Goal: Task Accomplishment & Management: Complete application form

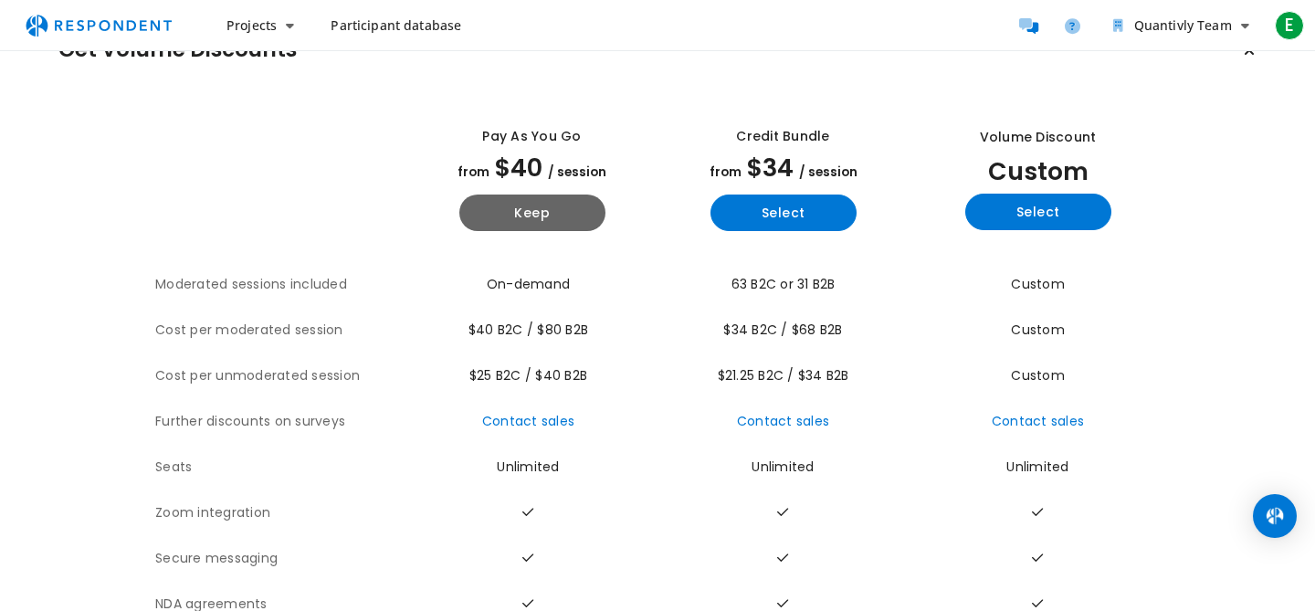
scroll to position [140, 0]
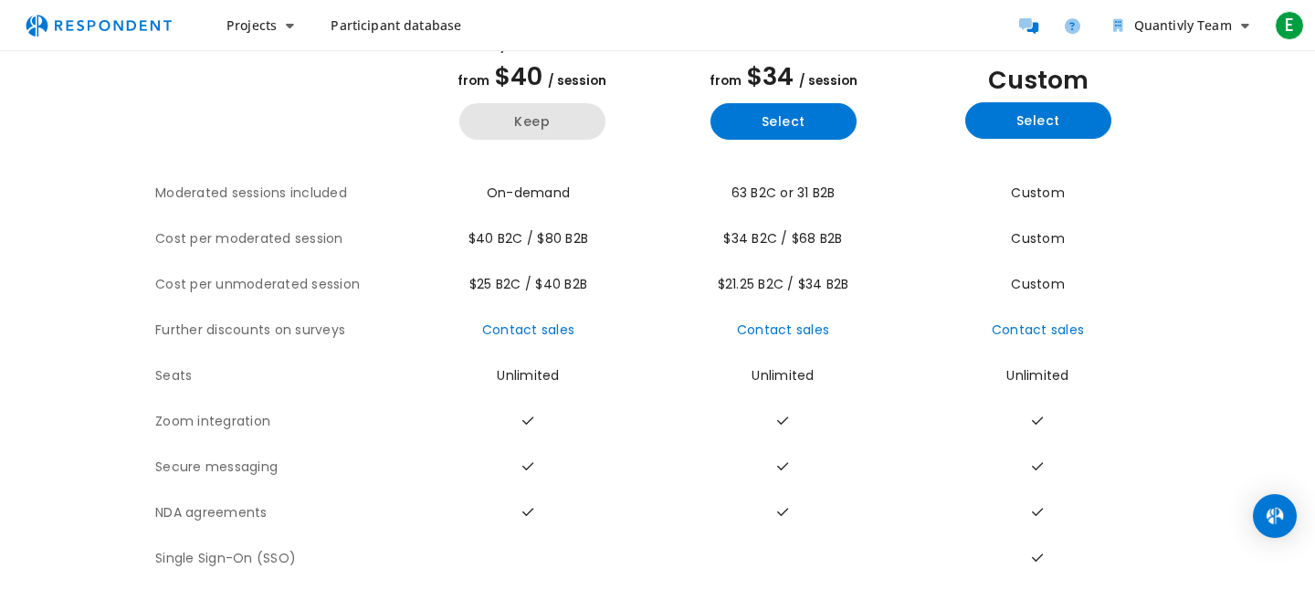
click at [539, 115] on button "Keep" at bounding box center [532, 121] width 146 height 37
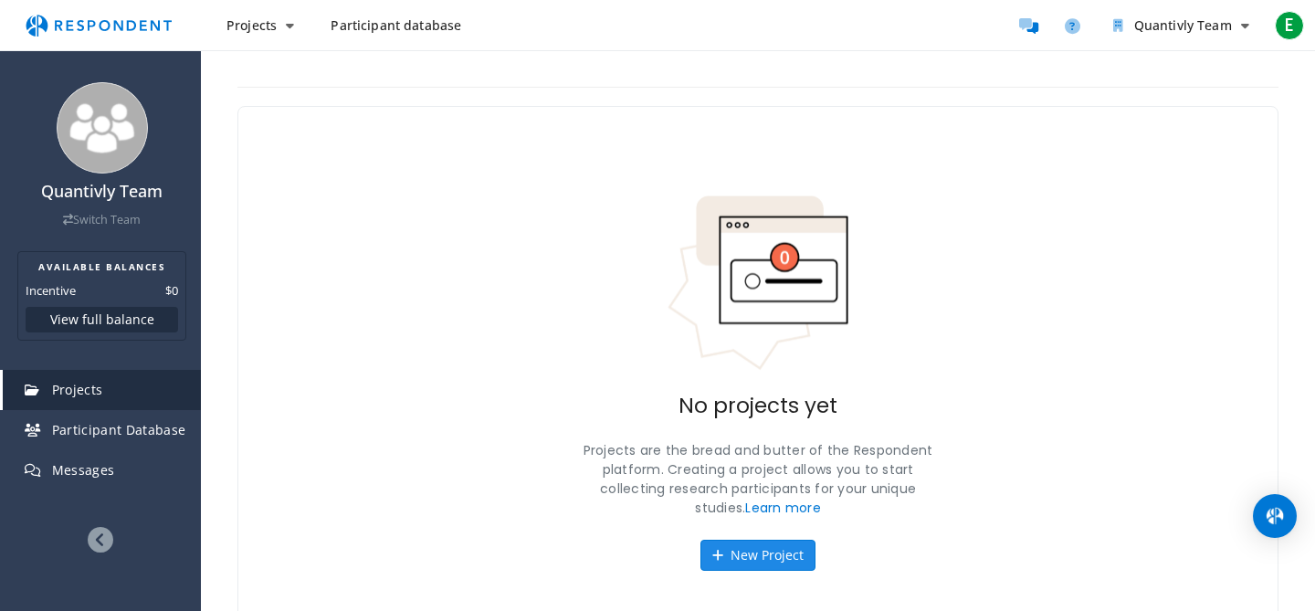
click at [783, 551] on button "New Project" at bounding box center [757, 555] width 115 height 31
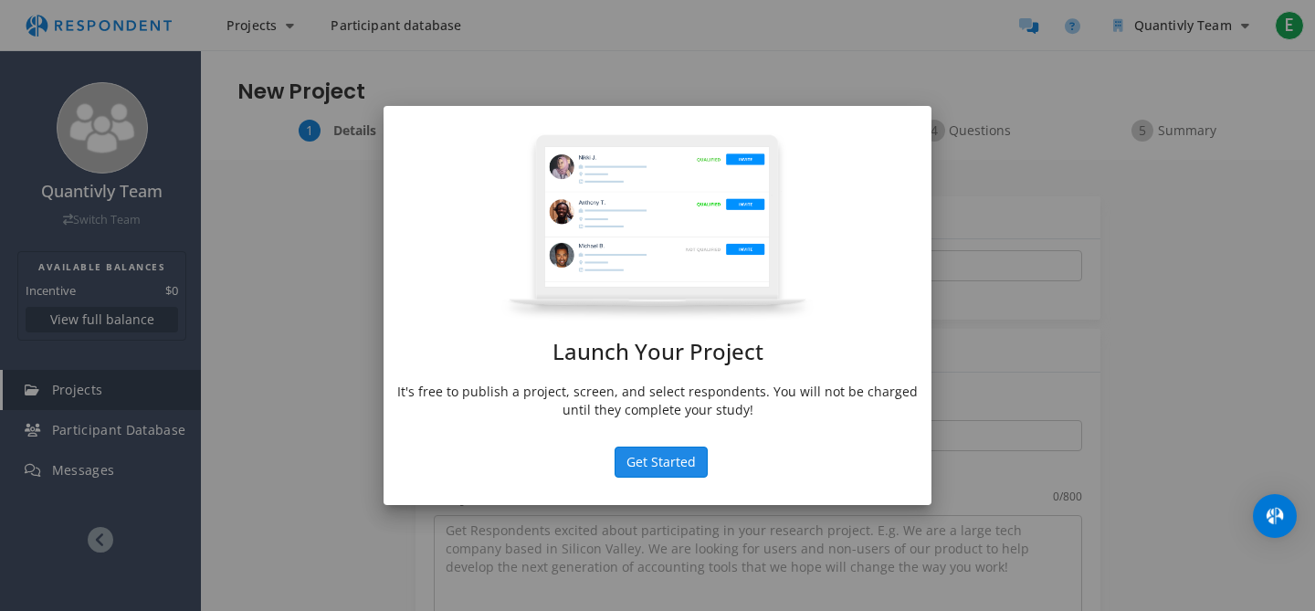
click at [676, 462] on button "Get Started" at bounding box center [660, 461] width 93 height 31
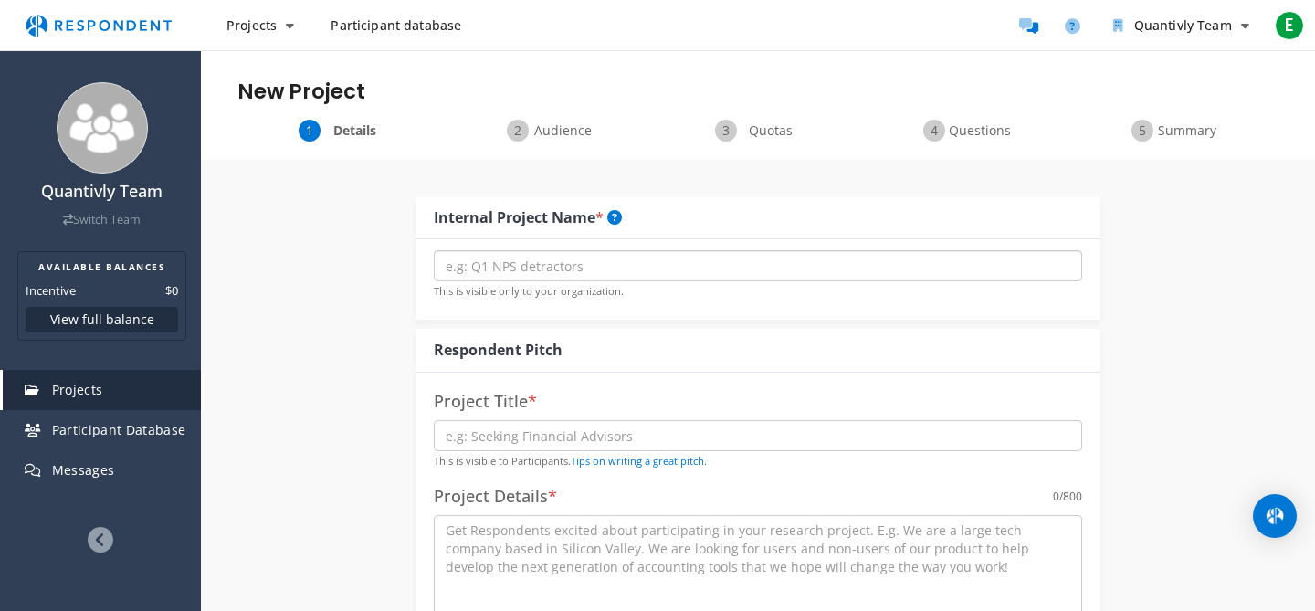
click at [540, 274] on input "text" at bounding box center [758, 265] width 648 height 31
type input "[MEDICAL_DATA] protocol automation"
click at [599, 440] on input "text" at bounding box center [758, 435] width 648 height 31
type input "Seeking [MEDICAL_DATA]"
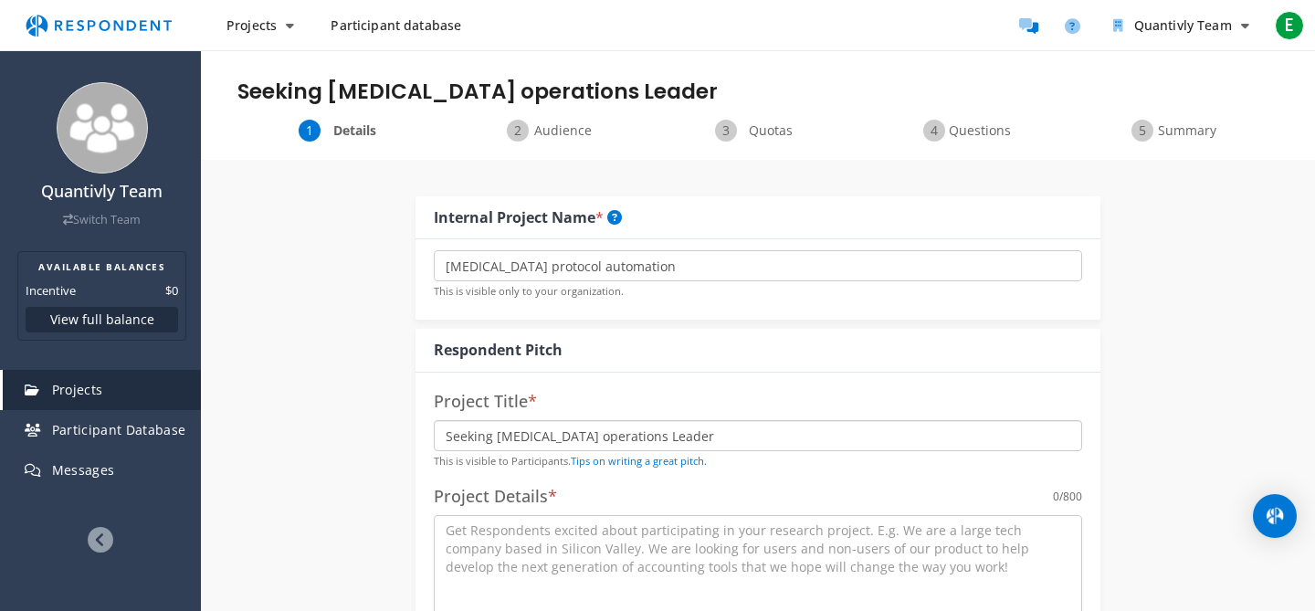
click at [502, 428] on input "Seeking [MEDICAL_DATA] operations Leader" at bounding box center [758, 435] width 648 height 31
click at [562, 436] on input "Seeking [MEDICAL_DATA] operations Leader" at bounding box center [758, 435] width 648 height 31
click at [540, 431] on input "Seeking [MEDICAL_DATA] Operations Leaders" at bounding box center [758, 435] width 648 height 31
click at [702, 439] on input "Seeking MR Operations Leaders" at bounding box center [758, 435] width 648 height 31
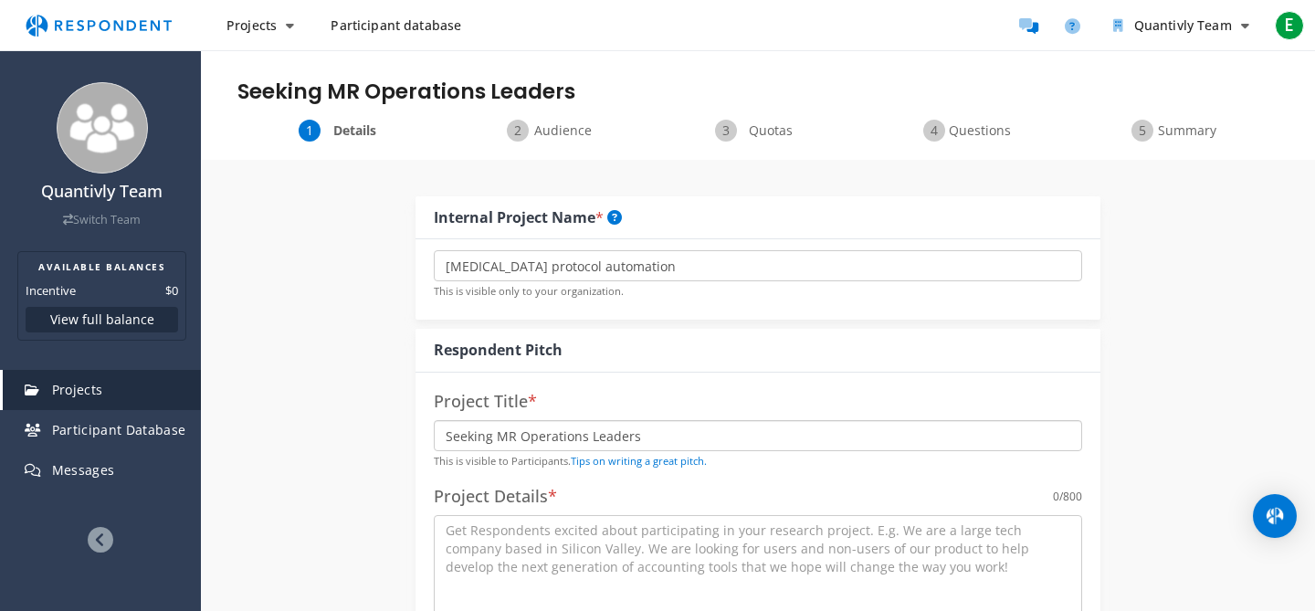
click at [516, 440] on input "Seeking MR Operations Leaders" at bounding box center [758, 435] width 648 height 31
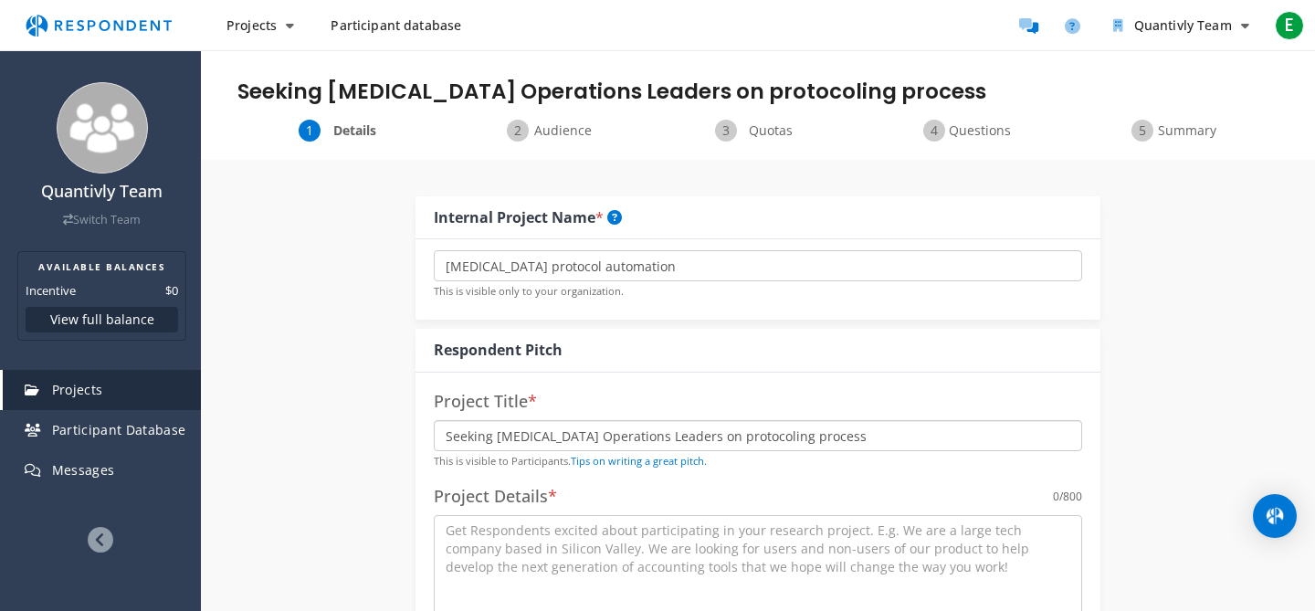
click at [649, 431] on input "Seeking [MEDICAL_DATA] Operations Leaders on protocoling process" at bounding box center [758, 435] width 648 height 31
click at [727, 435] on input "Seeking [MEDICAL_DATA] Operations Leaders - Protocoling process" at bounding box center [758, 435] width 648 height 31
click at [855, 438] on input "Seeking [MEDICAL_DATA] Operations Leaders - Protocoling Process" at bounding box center [758, 435] width 648 height 31
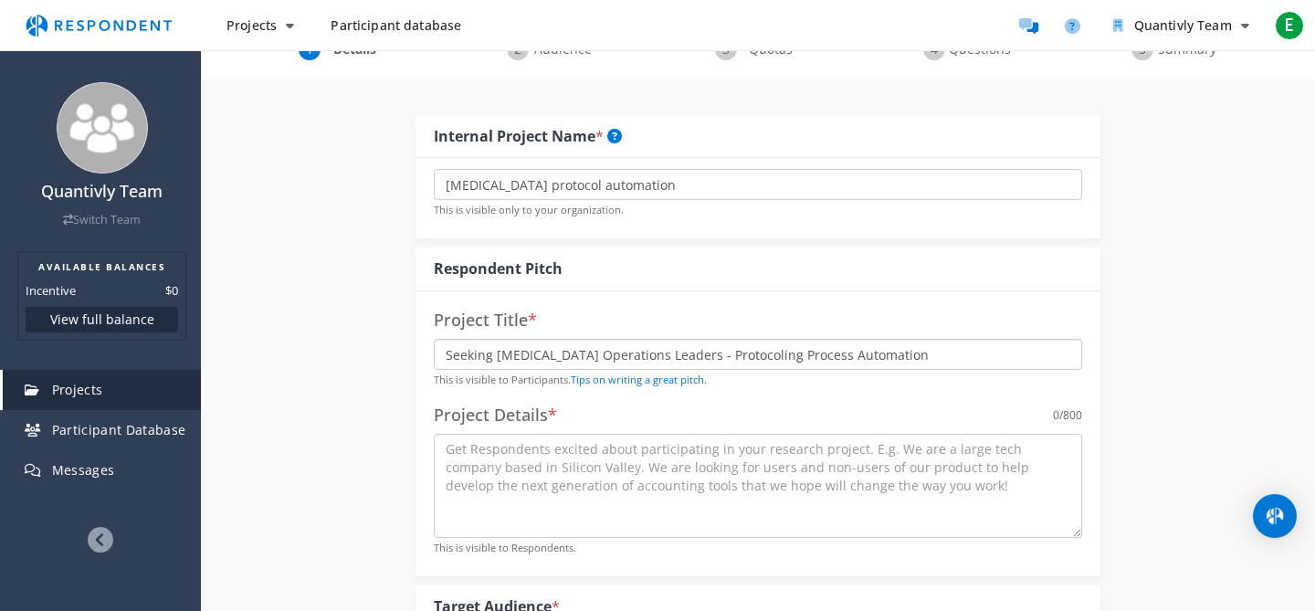
scroll to position [125, 0]
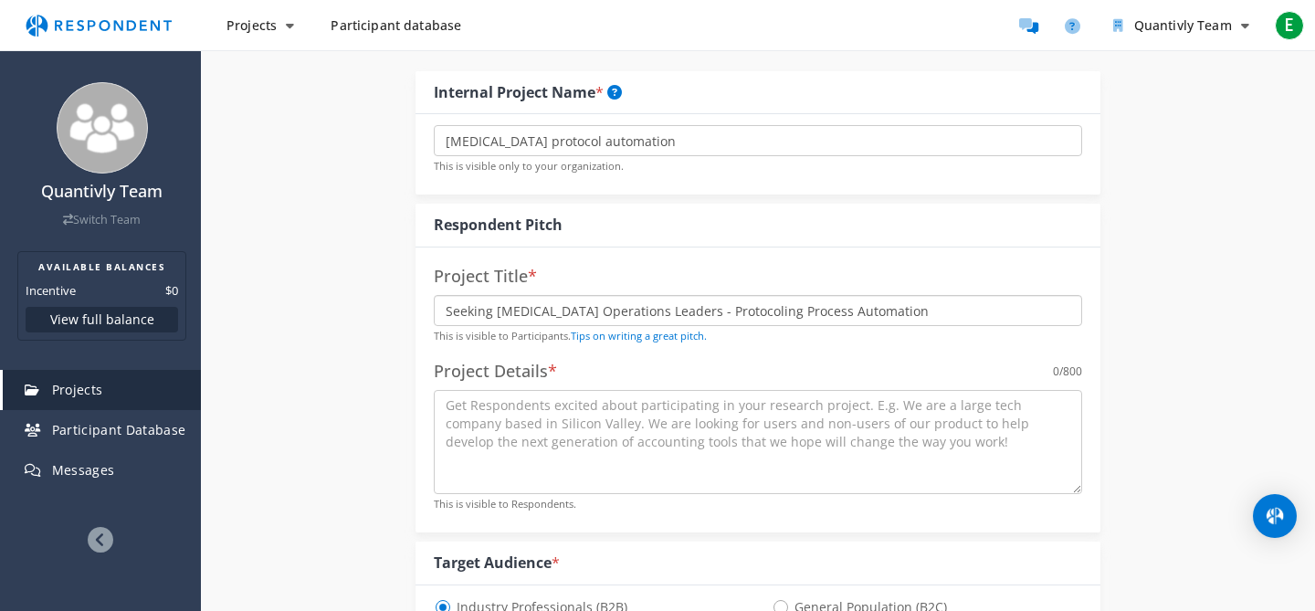
type input "Seeking [MEDICAL_DATA] Operations Leaders - Protocoling Process Automation"
click at [763, 416] on textarea at bounding box center [758, 442] width 648 height 104
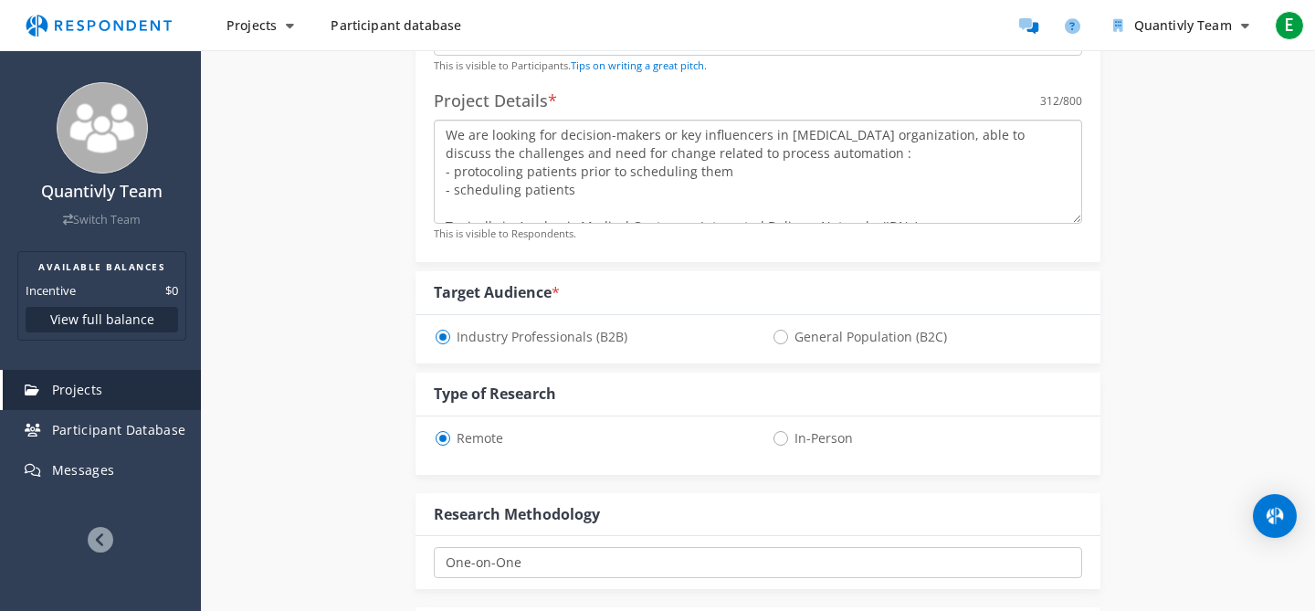
scroll to position [18, 0]
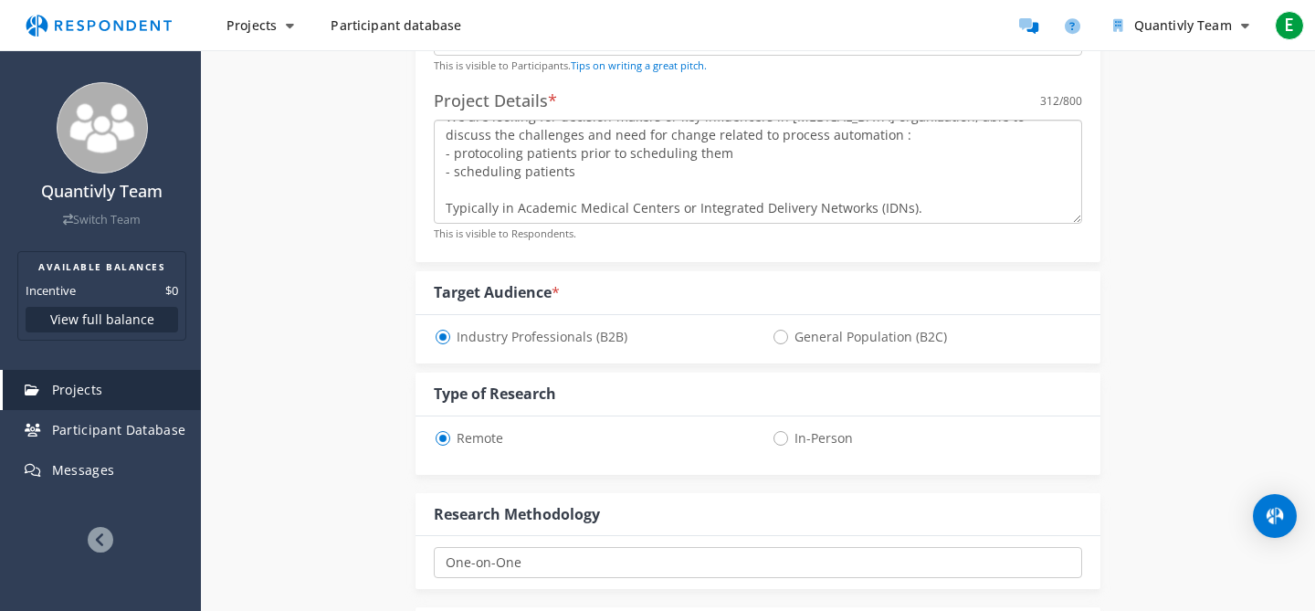
click at [708, 218] on textarea "We are looking for decision-makers or key influencers in [MEDICAL_DATA] organiz…" at bounding box center [758, 172] width 648 height 104
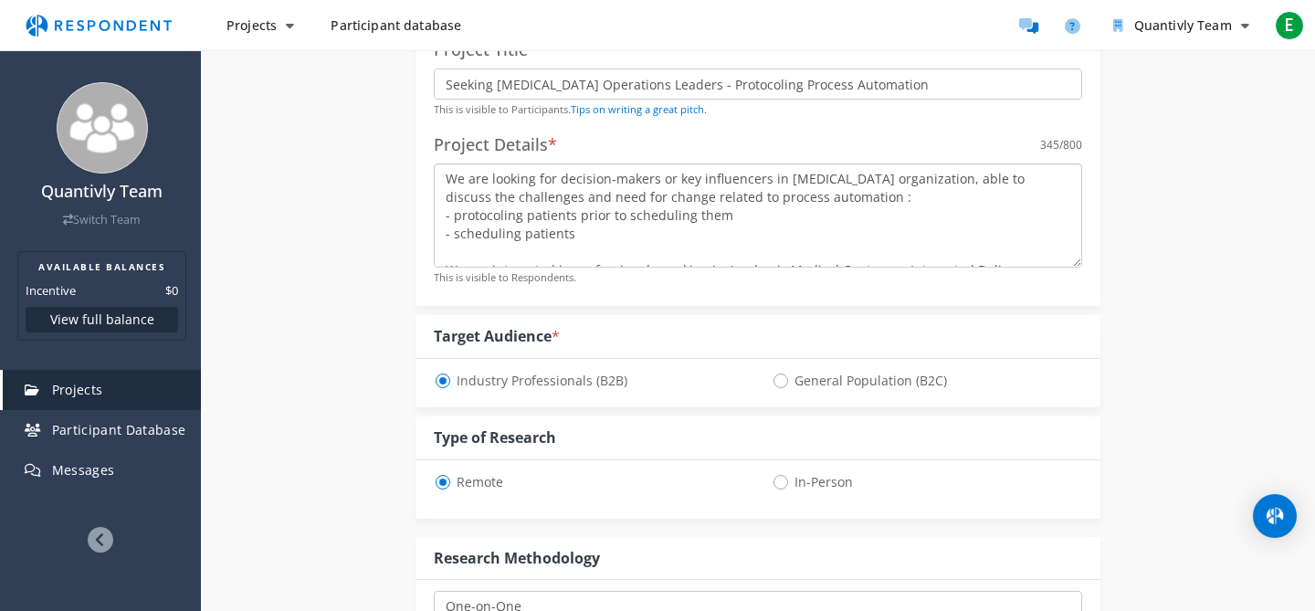
scroll to position [338, 0]
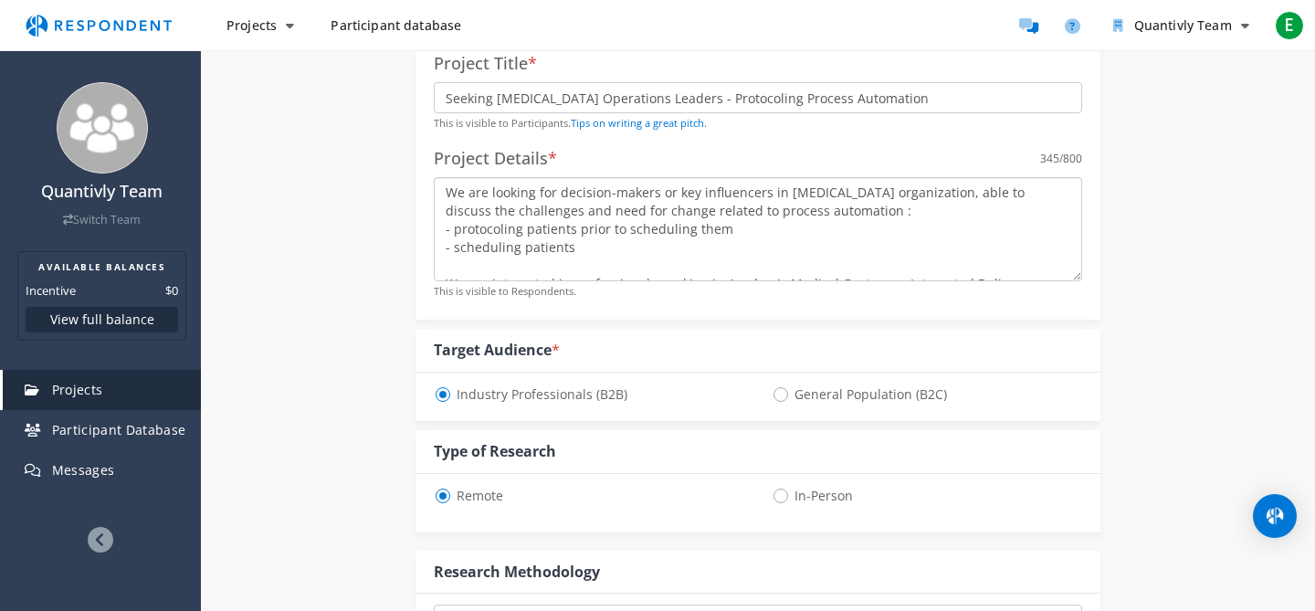
drag, startPoint x: 558, startPoint y: 190, endPoint x: 764, endPoint y: 189, distance: 206.3
click at [764, 189] on textarea "We are looking for decision-makers or key influencers in [MEDICAL_DATA] organiz…" at bounding box center [758, 229] width 648 height 104
click at [751, 187] on textarea "We are looking for experts in [MEDICAL_DATA] organization, able to discuss the …" at bounding box center [758, 229] width 648 height 104
click at [624, 208] on textarea "We are looking for experts in [MEDICAL_DATA] organizations, able to discuss the…" at bounding box center [758, 229] width 648 height 104
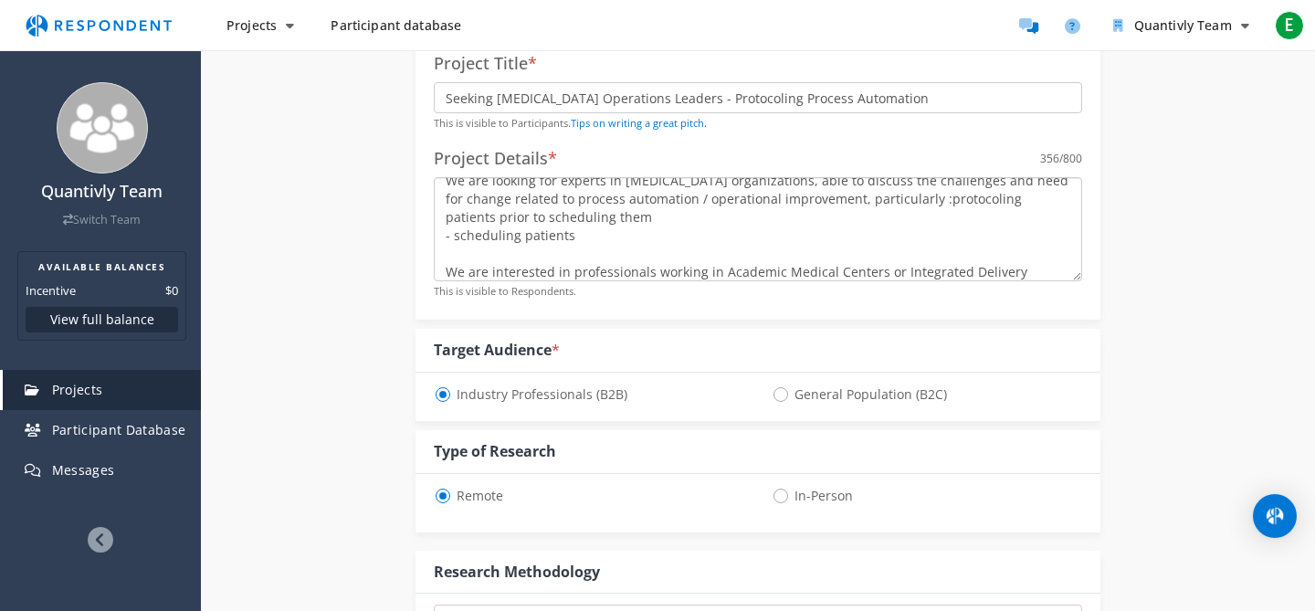
scroll to position [0, 0]
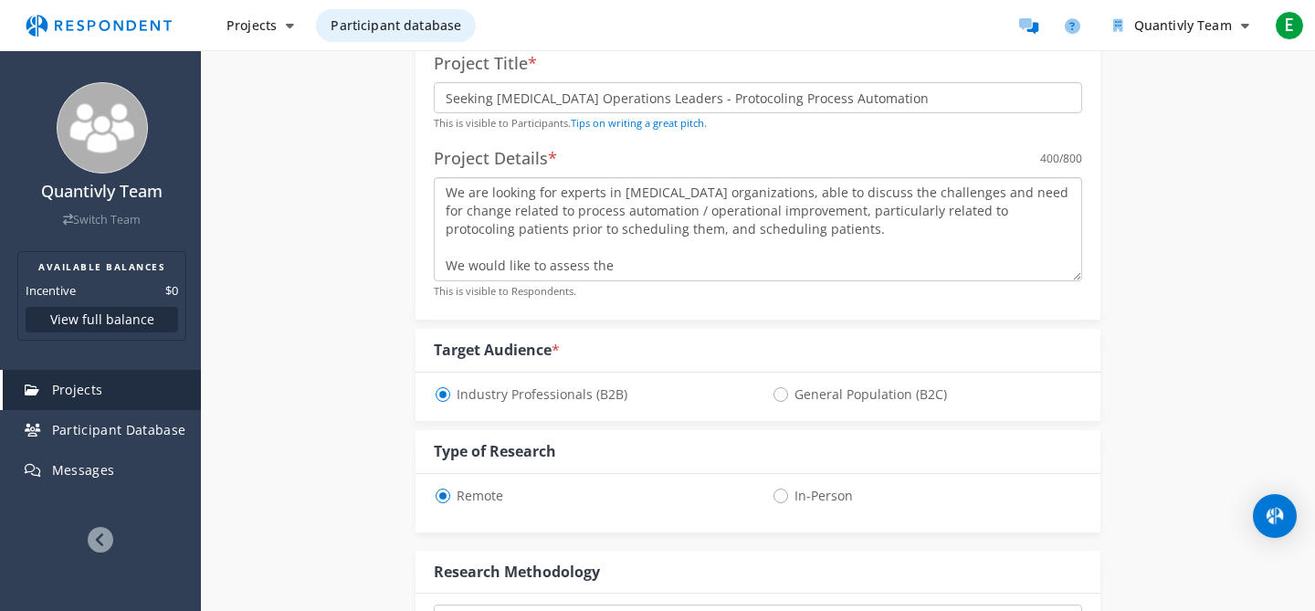
type textarea "We are looking for experts in [MEDICAL_DATA] organizations, able to discuss the…"
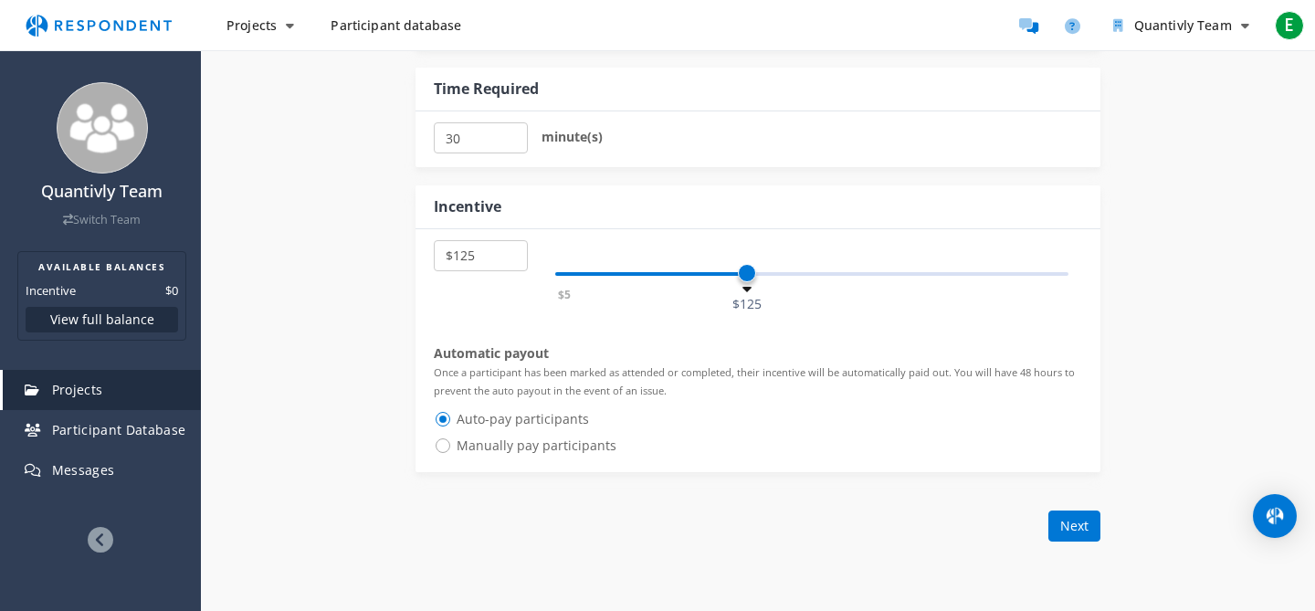
scroll to position [937, 0]
click at [446, 449] on span "Manually pay participants" at bounding box center [525, 444] width 183 height 22
click at [446, 448] on input "Manually pay participants" at bounding box center [440, 442] width 12 height 12
radio input "true"
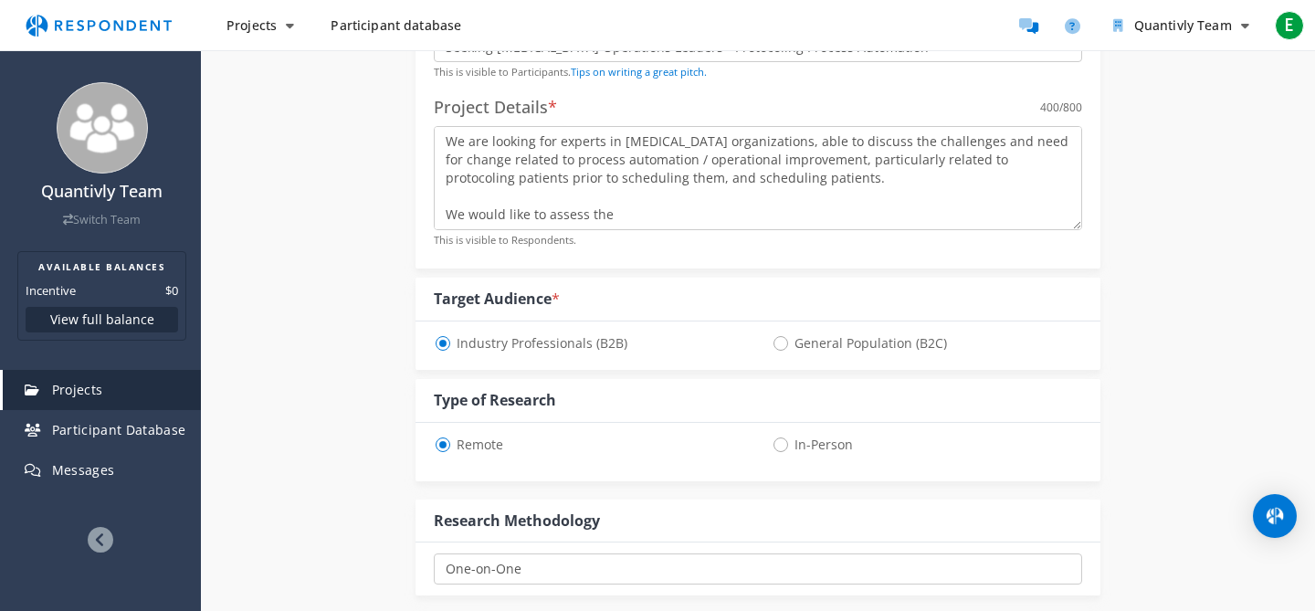
scroll to position [353, 0]
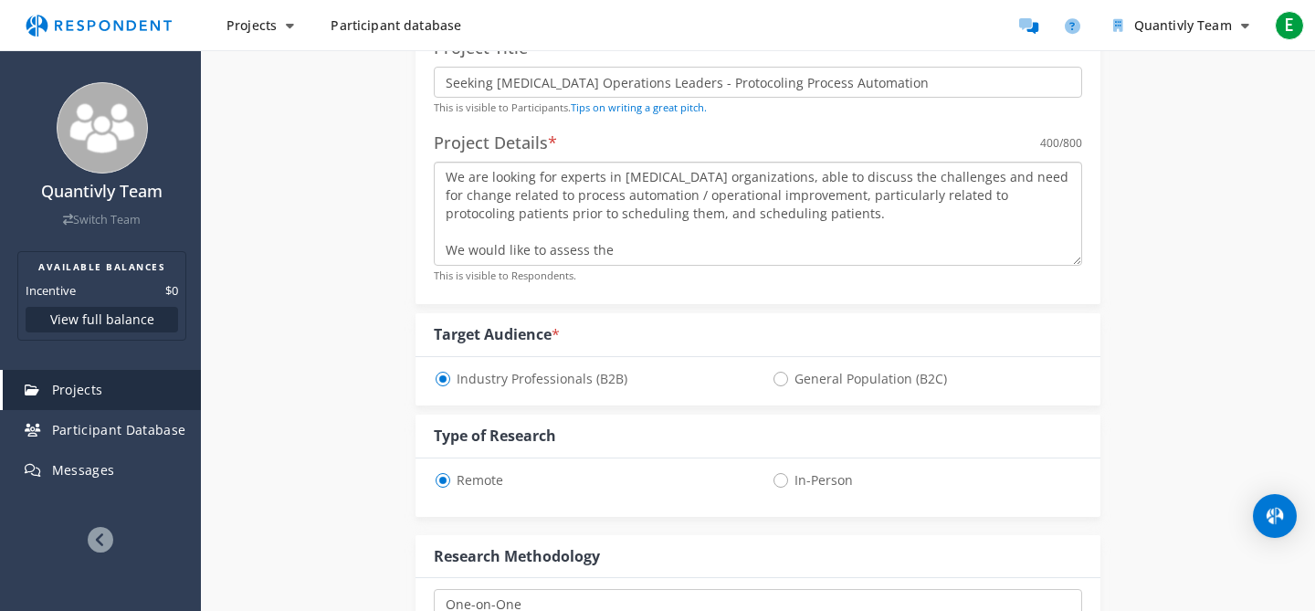
click at [655, 251] on textarea "We are looking for experts in [MEDICAL_DATA] organizations, able to discuss the…" at bounding box center [758, 214] width 648 height 104
drag, startPoint x: 855, startPoint y: 174, endPoint x: 506, endPoint y: 197, distance: 349.5
click at [506, 197] on textarea "We are looking for experts in [MEDICAL_DATA] organizations, able to discuss the…" at bounding box center [758, 214] width 648 height 104
click at [854, 176] on textarea "We are looking for experts in [MEDICAL_DATA] organizations, able to discussthe …" at bounding box center [758, 214] width 648 height 104
drag, startPoint x: 605, startPoint y: 198, endPoint x: 380, endPoint y: 198, distance: 225.5
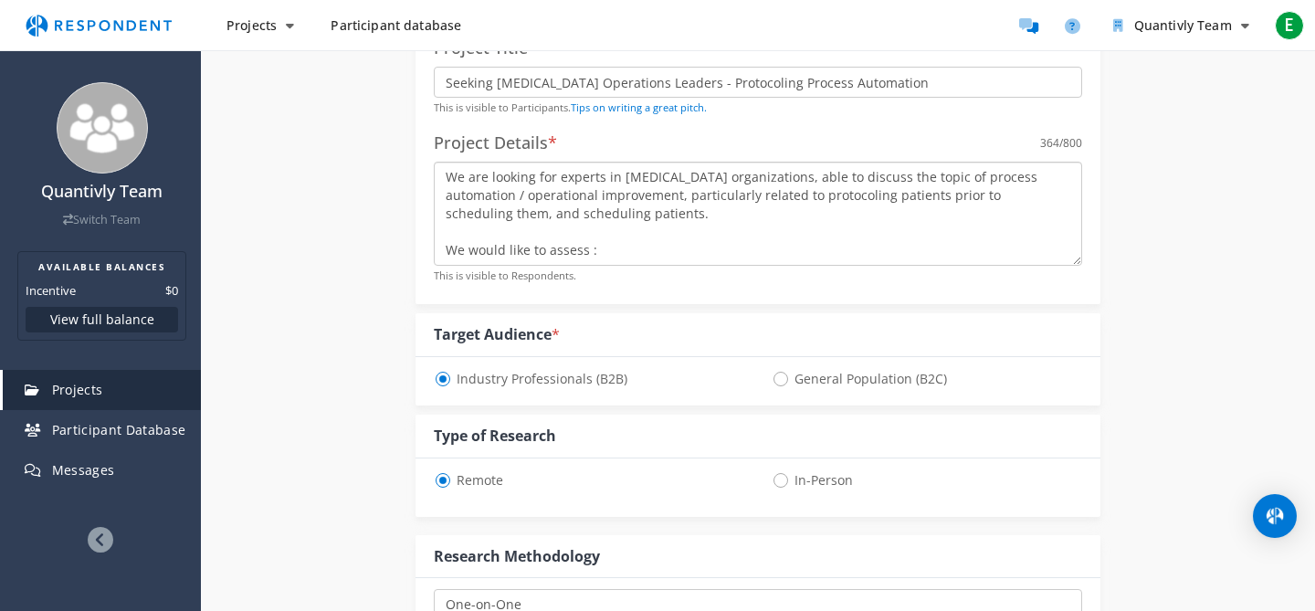
click at [380, 198] on div "Internal Project Name * [MEDICAL_DATA] protocol automation This is visible only…" at bounding box center [758, 479] width 1068 height 1347
click at [737, 212] on textarea "We are looking for experts in [MEDICAL_DATA] organizations, able to discuss the…" at bounding box center [758, 214] width 648 height 104
click at [610, 235] on textarea "We are looking for experts in [MEDICAL_DATA] organizations, able to discuss the…" at bounding box center [758, 214] width 648 height 104
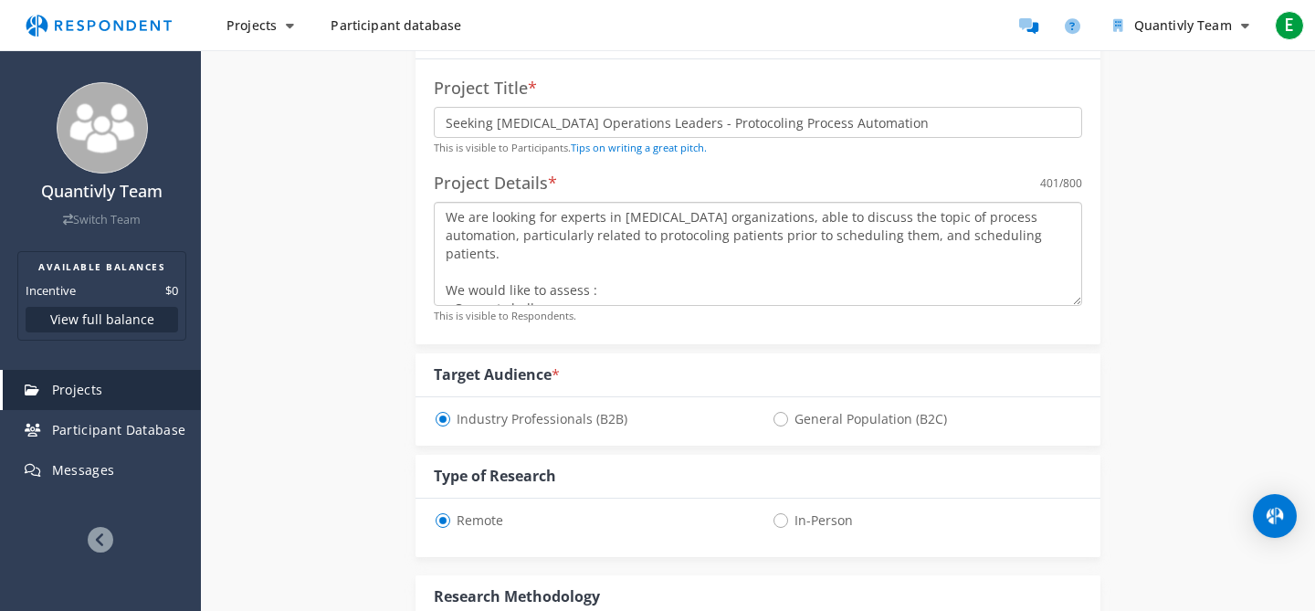
scroll to position [1, 0]
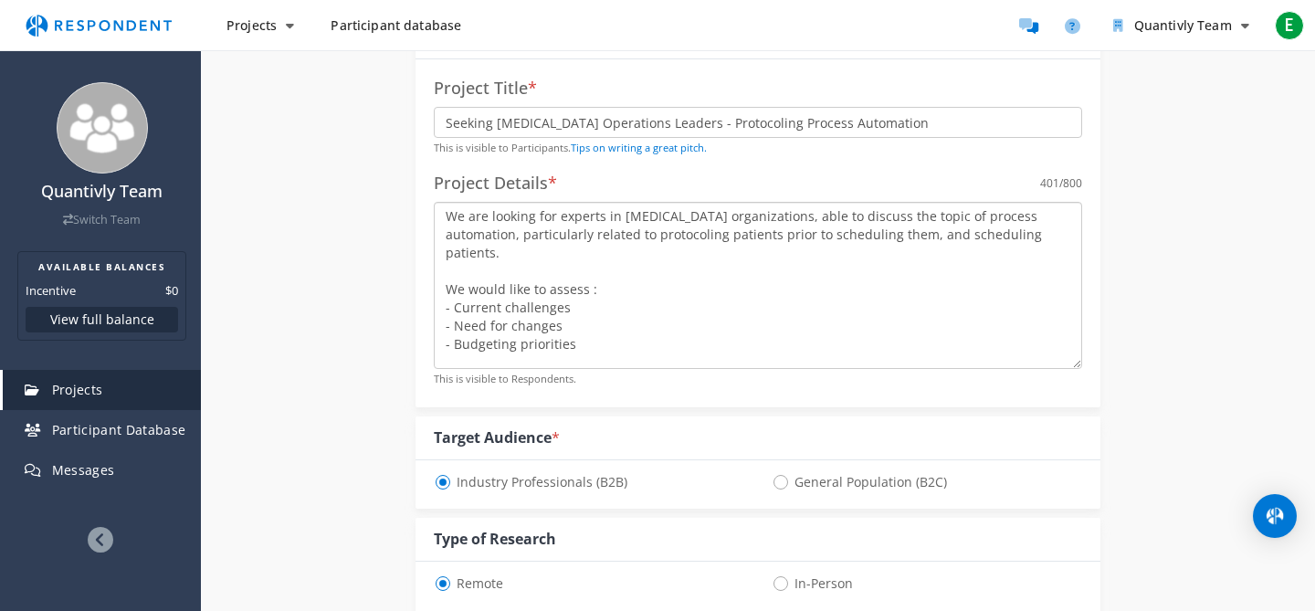
drag, startPoint x: 1075, startPoint y: 298, endPoint x: 1067, endPoint y: 362, distance: 64.3
click at [1067, 362] on textarea "We are looking for experts in [MEDICAL_DATA] organizations, able to discuss the…" at bounding box center [758, 285] width 648 height 167
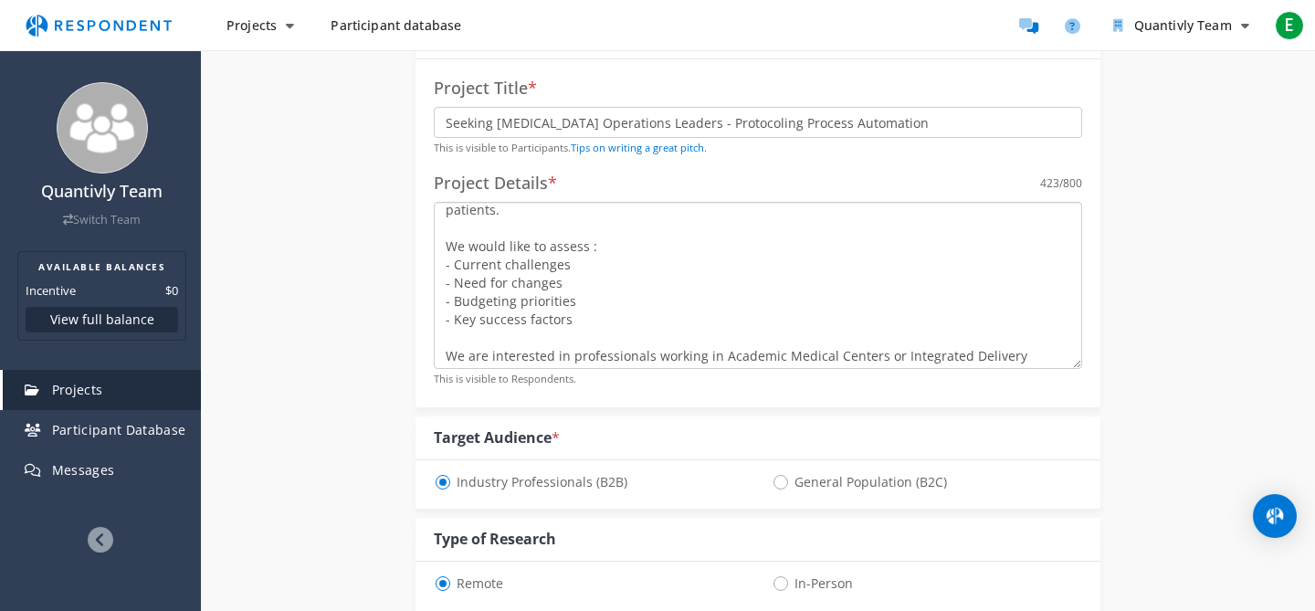
scroll to position [47, 0]
drag, startPoint x: 620, startPoint y: 355, endPoint x: 432, endPoint y: 339, distance: 188.8
click at [432, 339] on div "Project Title * Seeking [MEDICAL_DATA] Operations Leaders - Protocoling Process…" at bounding box center [757, 233] width 685 height 348
click at [557, 222] on textarea "We are looking for experts in [MEDICAL_DATA] organizations, able to discuss the…" at bounding box center [758, 285] width 648 height 167
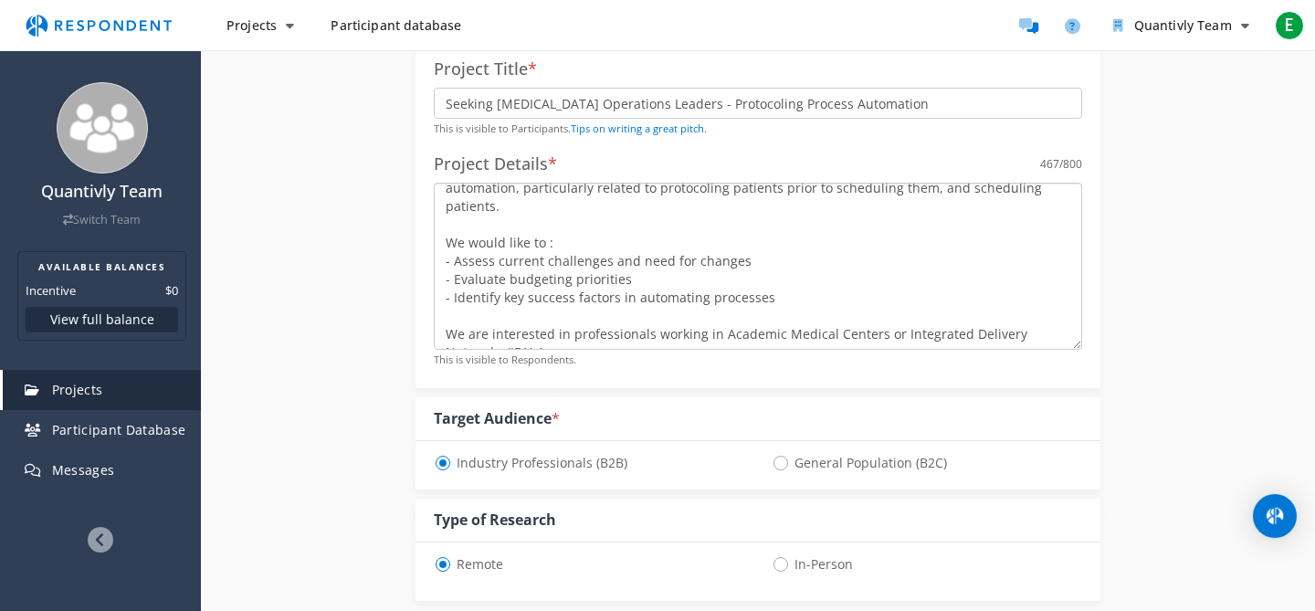
scroll to position [334, 0]
click at [558, 339] on textarea "We are looking for experts in [MEDICAL_DATA] organizations, able to discuss the…" at bounding box center [758, 264] width 648 height 167
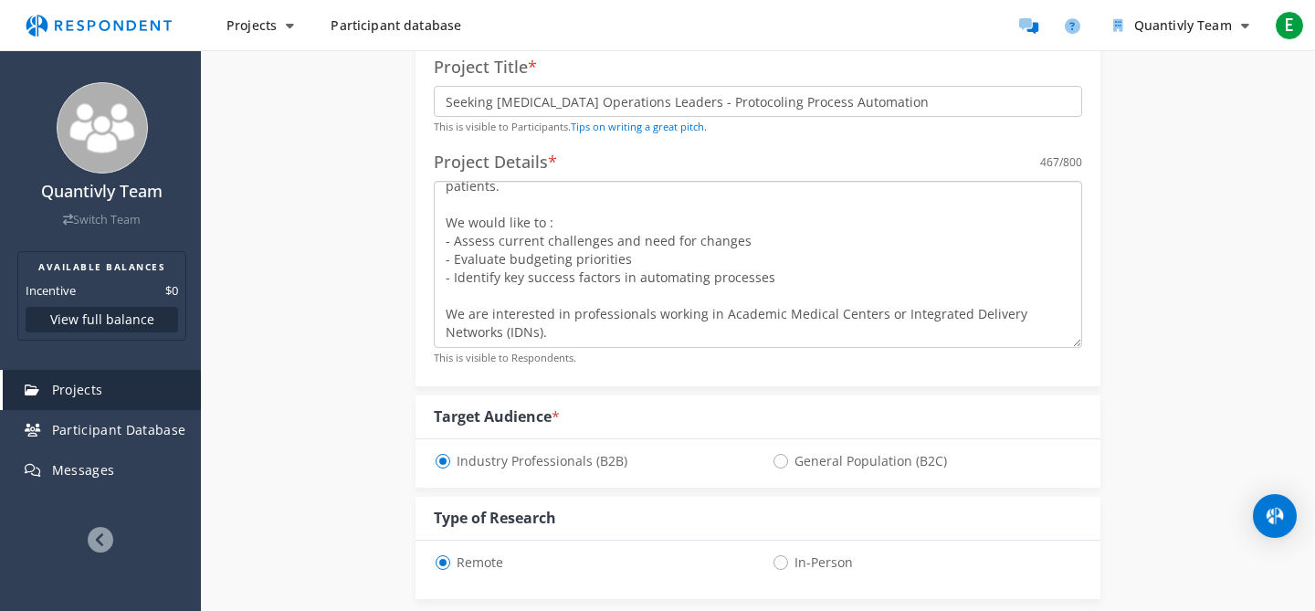
scroll to position [58, 0]
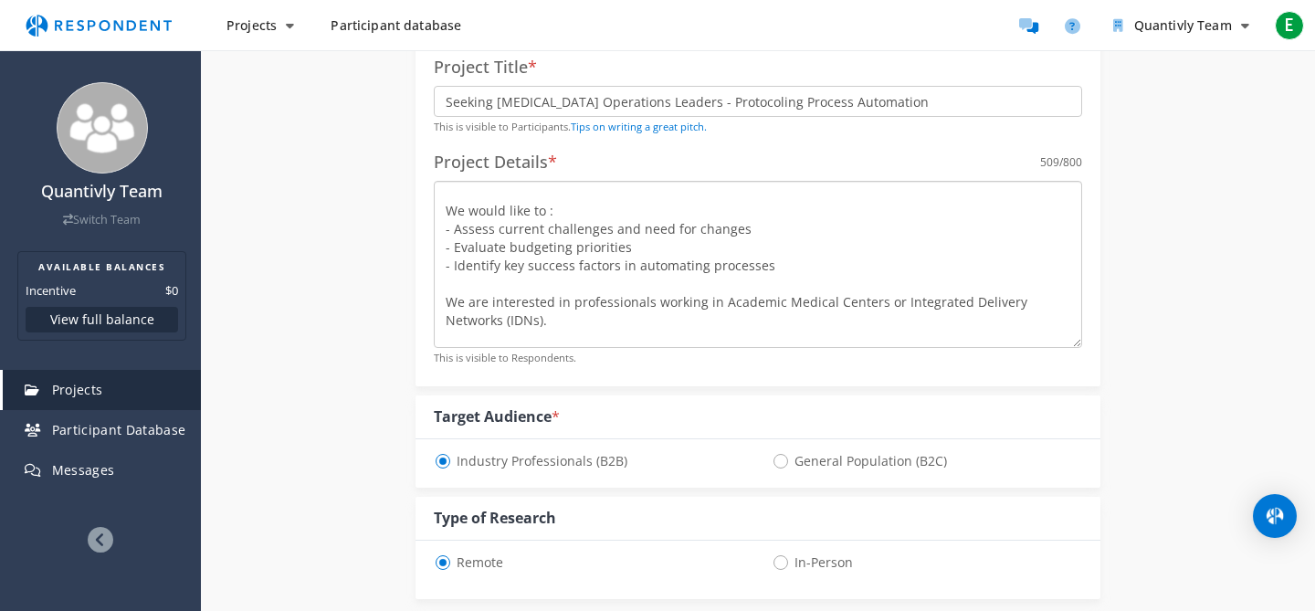
type textarea "We are looking for experts in [MEDICAL_DATA] organizations, able to discuss the…"
